Goal: Task Accomplishment & Management: Complete application form

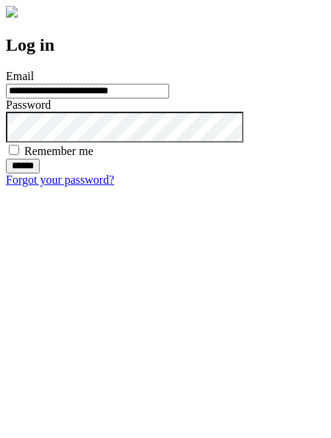
type input "**********"
click at [40, 174] on input "******" at bounding box center [23, 166] width 34 height 15
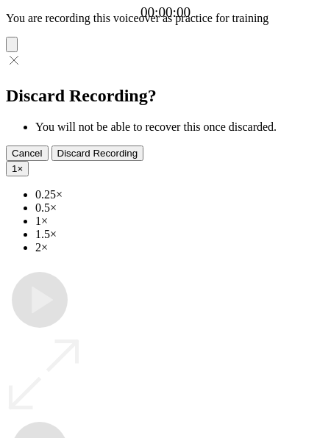
type input "**********"
